Goal: Check status

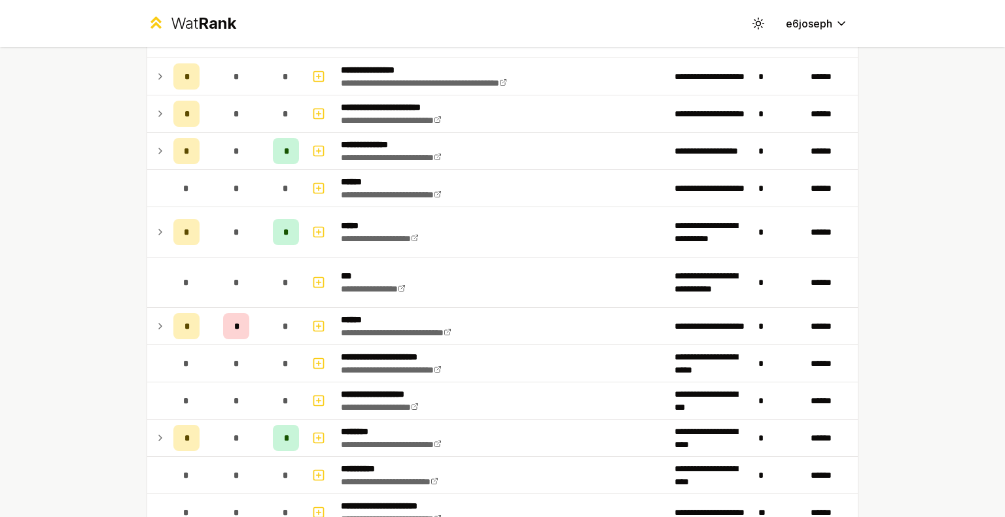
scroll to position [536, 0]
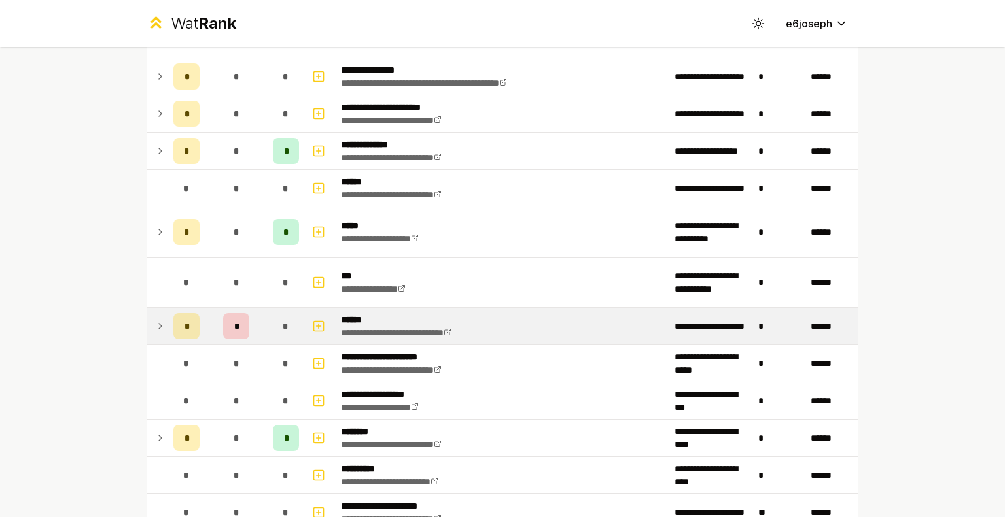
click at [250, 317] on td "*" at bounding box center [236, 326] width 63 height 37
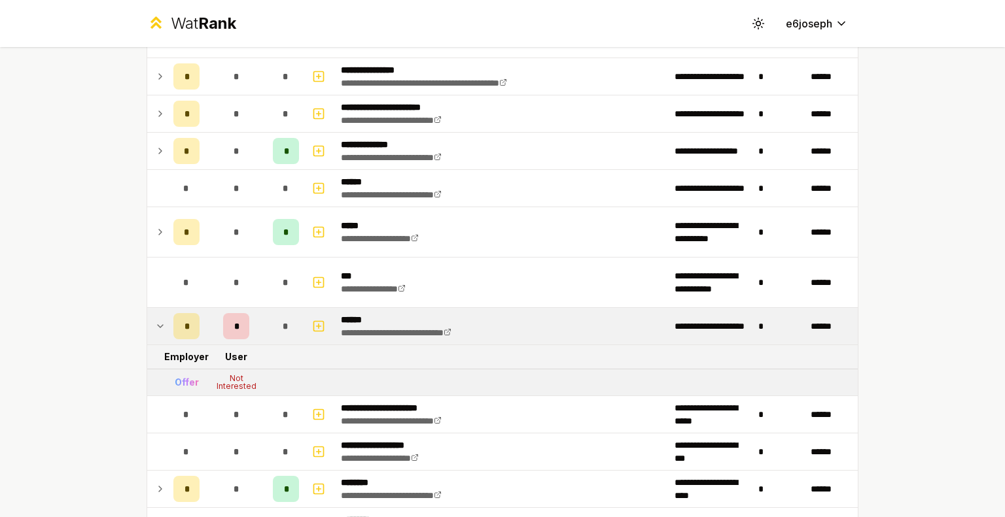
click at [250, 317] on td "*" at bounding box center [236, 326] width 63 height 37
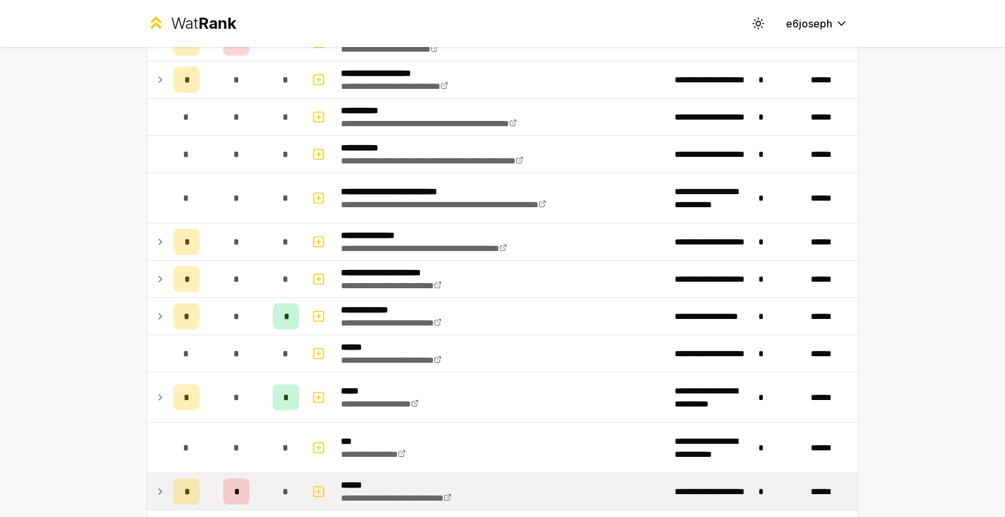
scroll to position [89, 0]
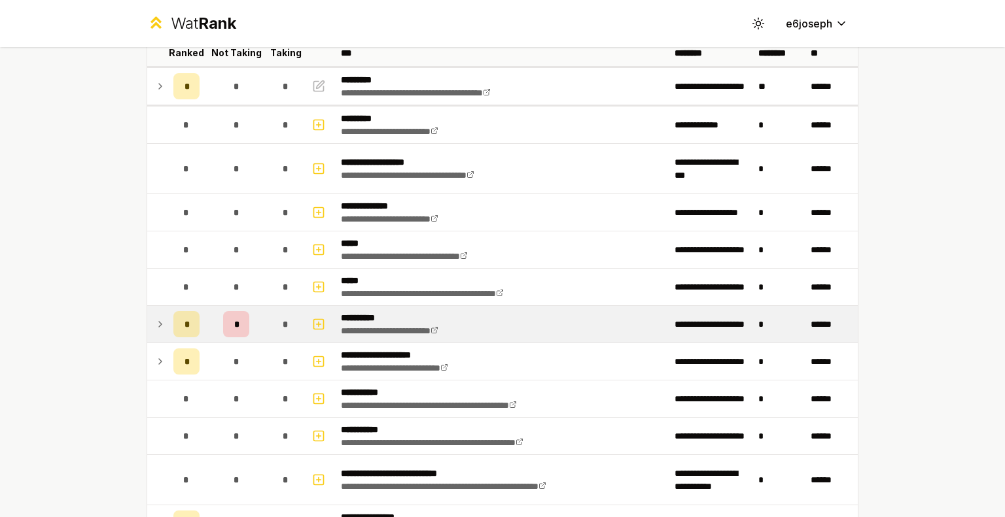
click at [268, 332] on td "*" at bounding box center [286, 324] width 37 height 37
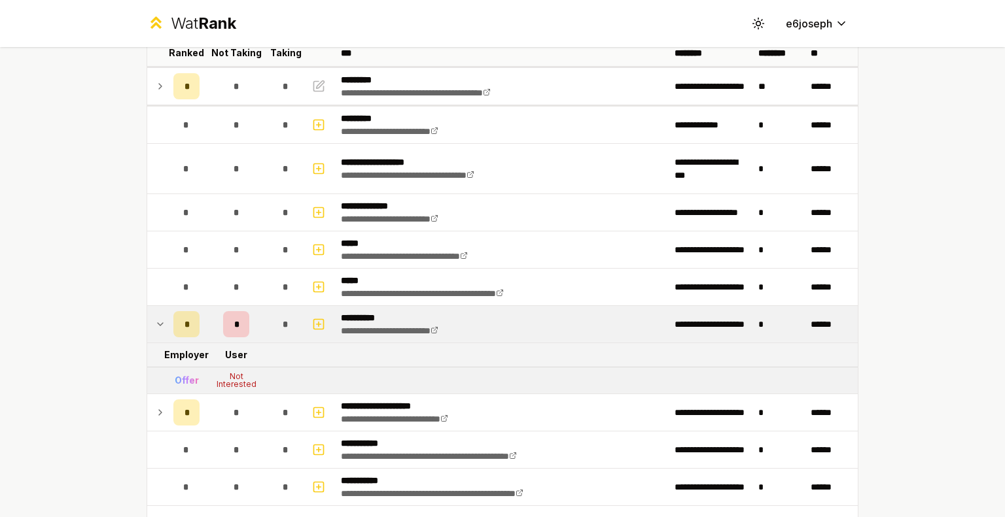
click at [268, 331] on td "*" at bounding box center [286, 324] width 37 height 37
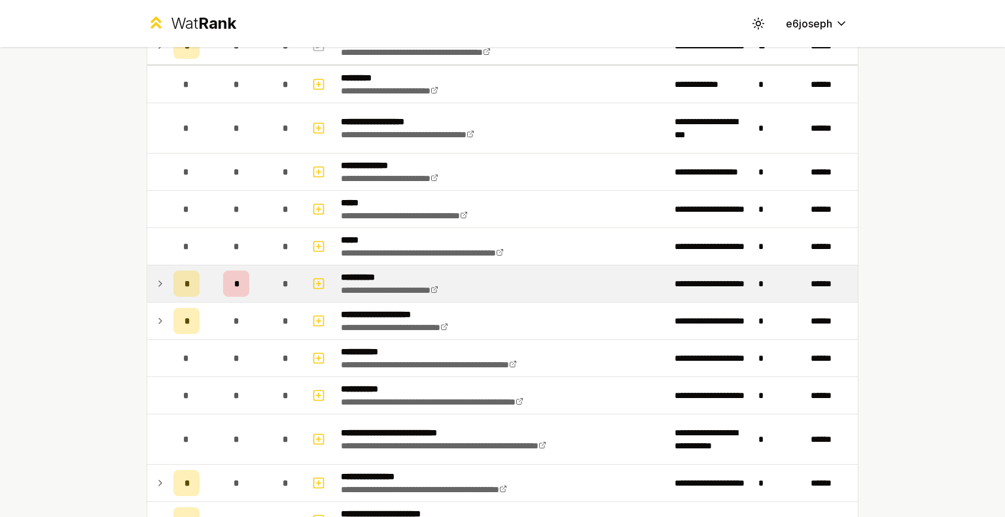
scroll to position [0, 0]
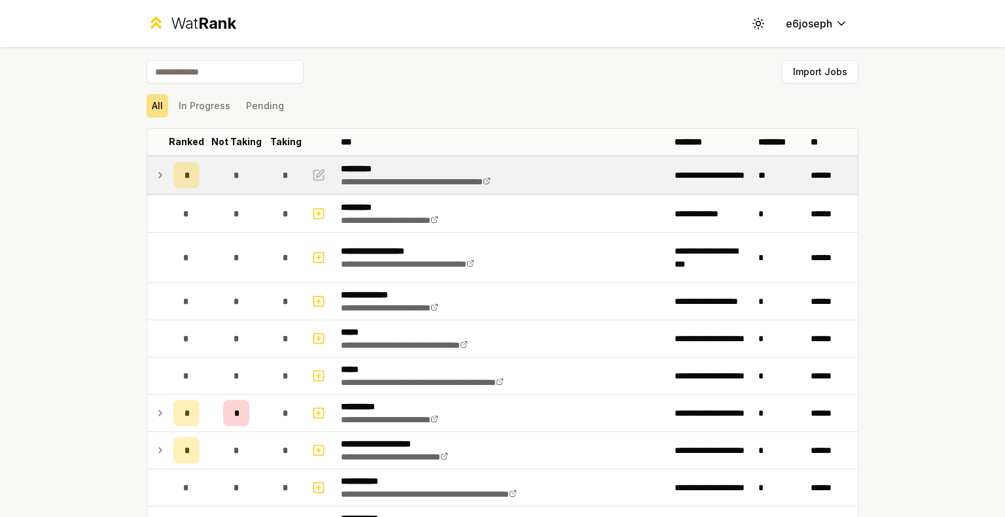
click at [239, 184] on div "*" at bounding box center [236, 175] width 26 height 26
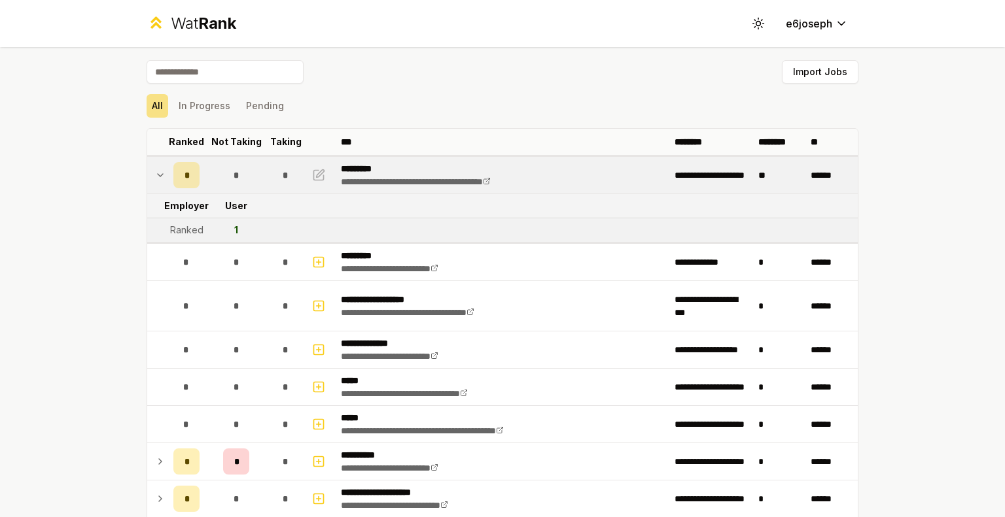
click at [239, 184] on div "*" at bounding box center [236, 175] width 26 height 26
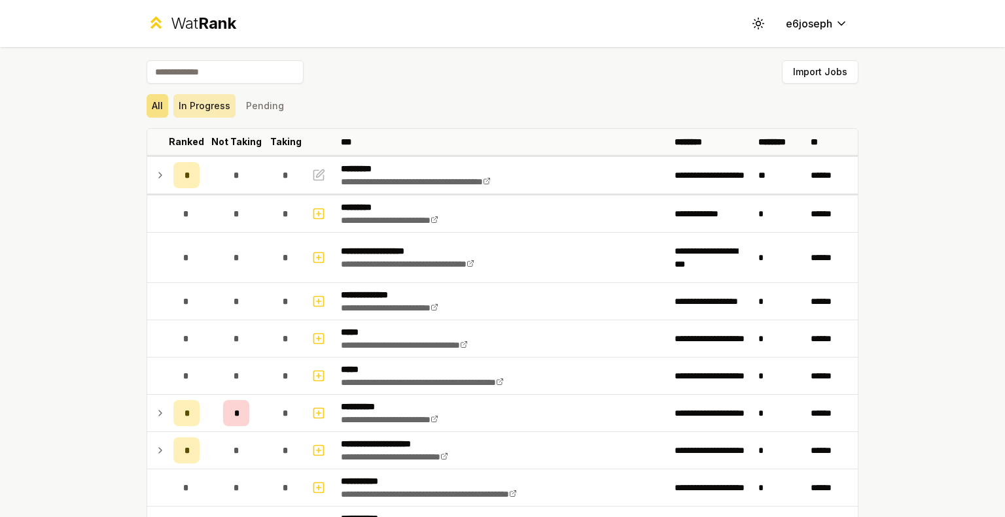
click at [198, 109] on button "In Progress" at bounding box center [204, 106] width 62 height 24
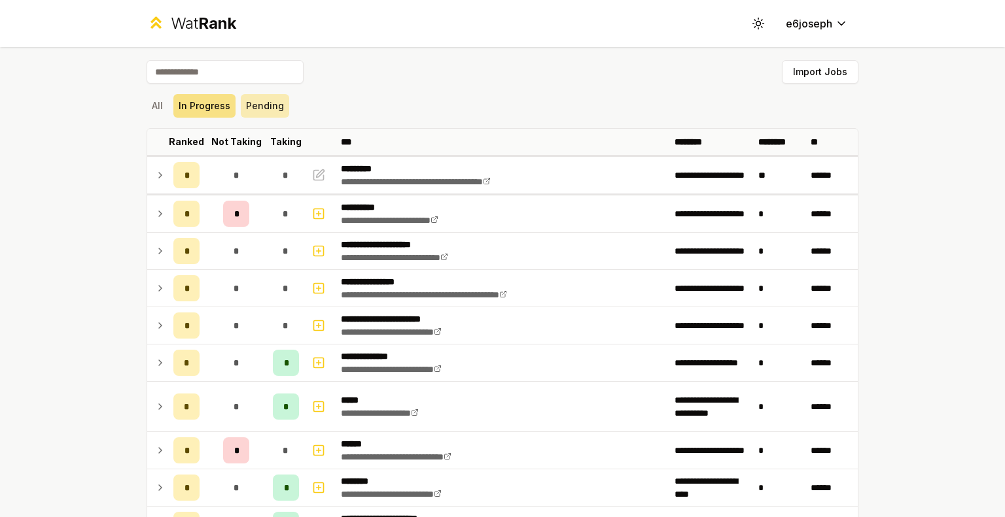
click at [243, 108] on button "Pending" at bounding box center [265, 106] width 48 height 24
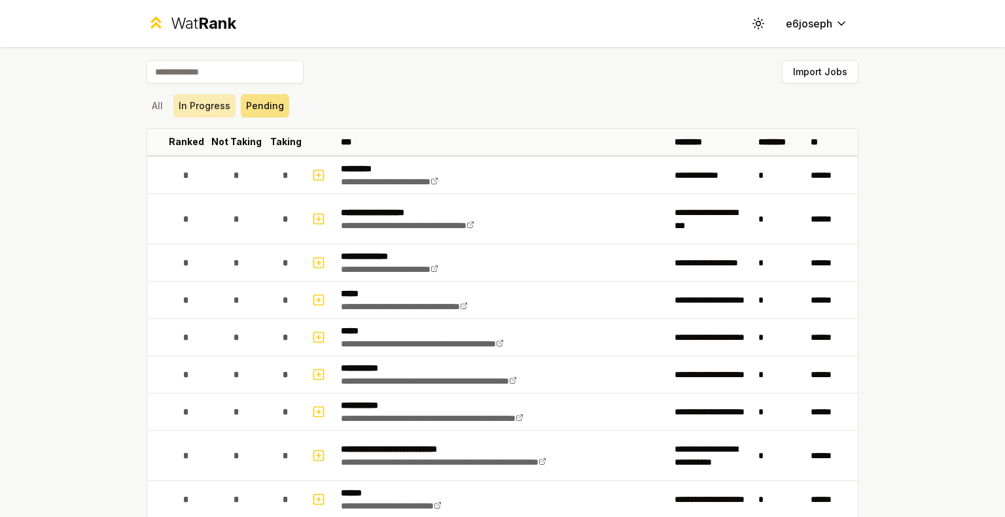
click at [188, 101] on button "In Progress" at bounding box center [204, 106] width 62 height 24
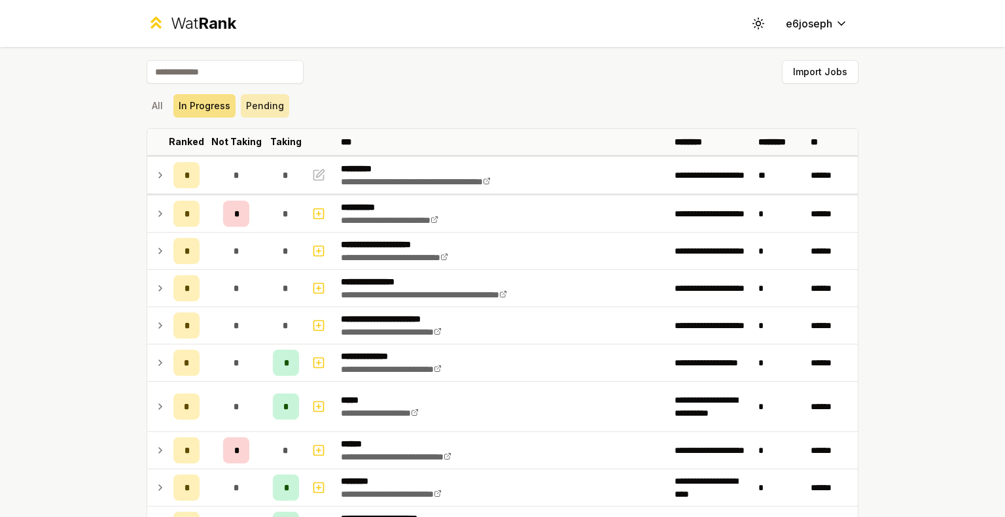
click at [269, 107] on button "Pending" at bounding box center [265, 106] width 48 height 24
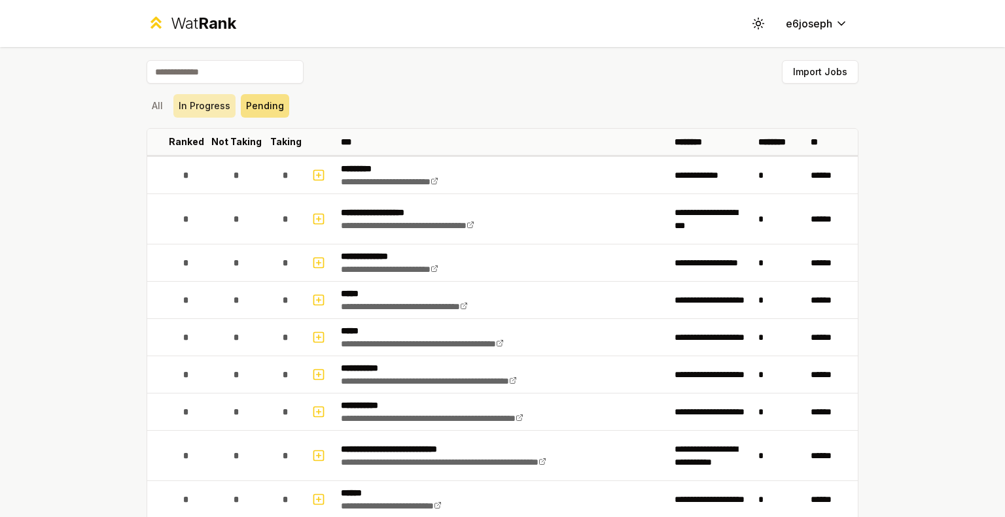
click at [182, 116] on button "In Progress" at bounding box center [204, 106] width 62 height 24
